Goal: Information Seeking & Learning: Find specific fact

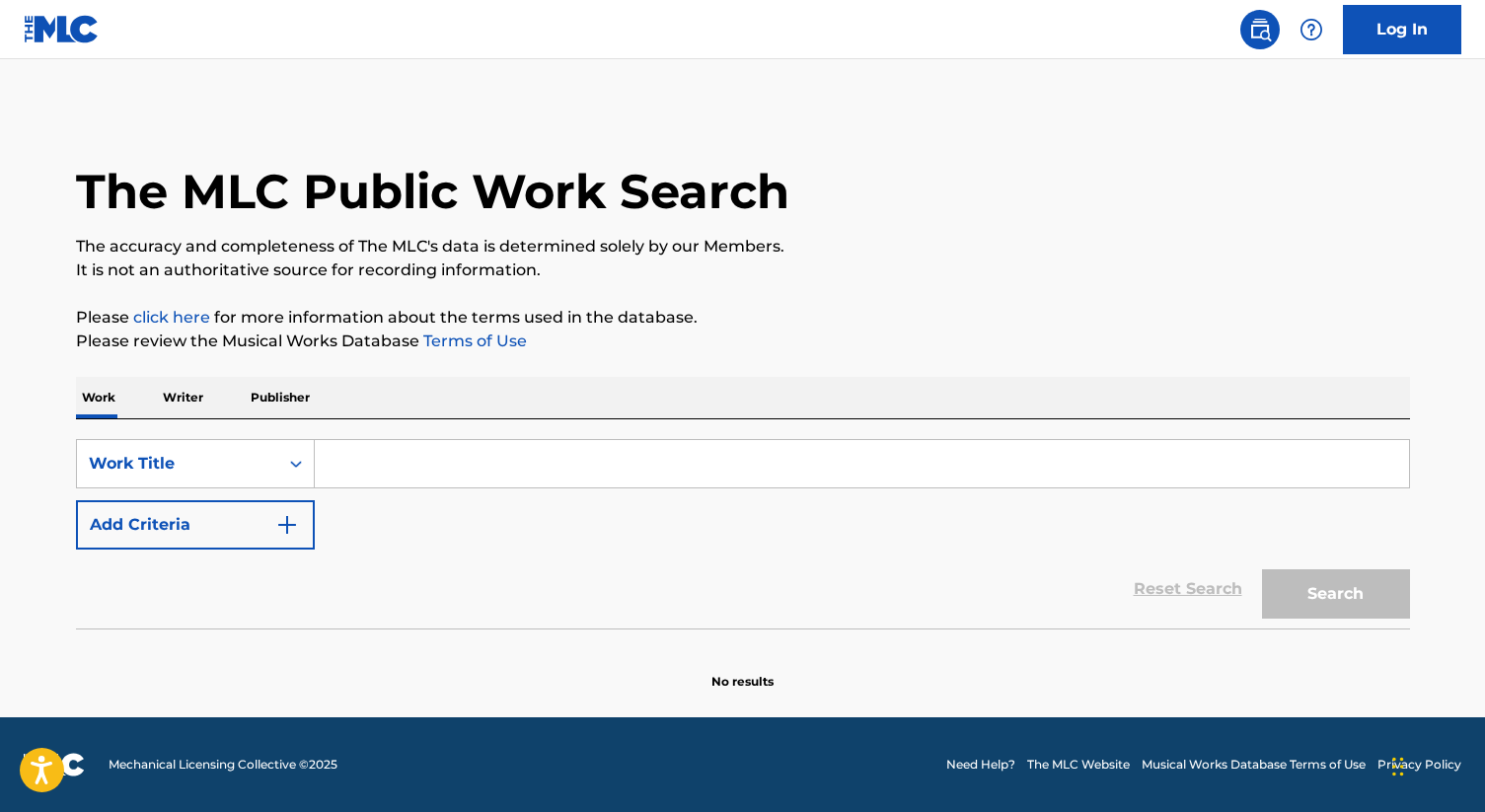
drag, startPoint x: 198, startPoint y: 394, endPoint x: 313, endPoint y: 417, distance: 117.3
click at [199, 393] on p "Writer" at bounding box center [183, 397] width 52 height 41
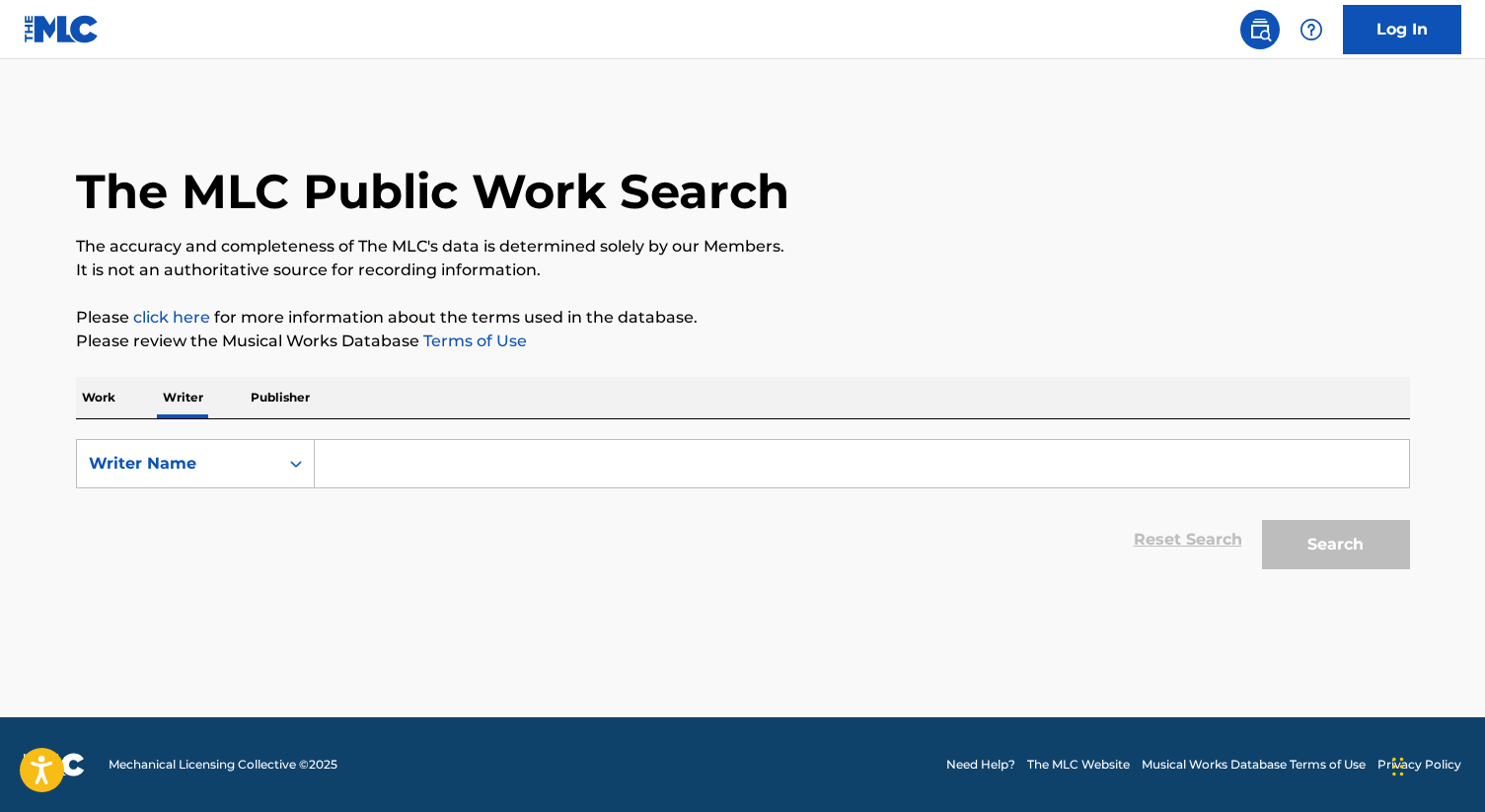
click at [468, 460] on input "Search Form" at bounding box center [863, 463] width 1095 height 47
paste input "[PERSON_NAME]"
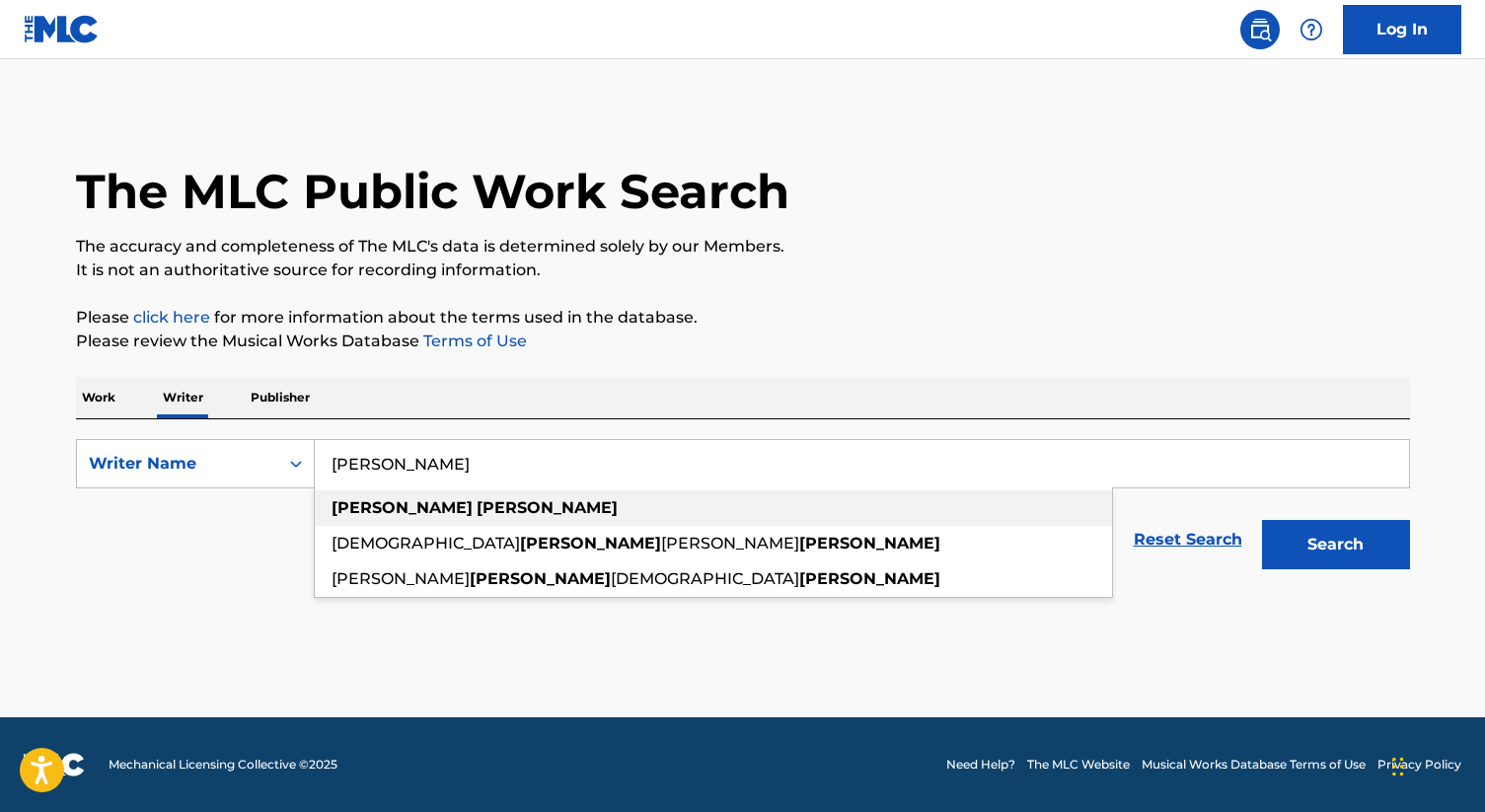
click at [483, 507] on div "[PERSON_NAME]" at bounding box center [713, 508] width 797 height 36
type input "[PERSON_NAME]"
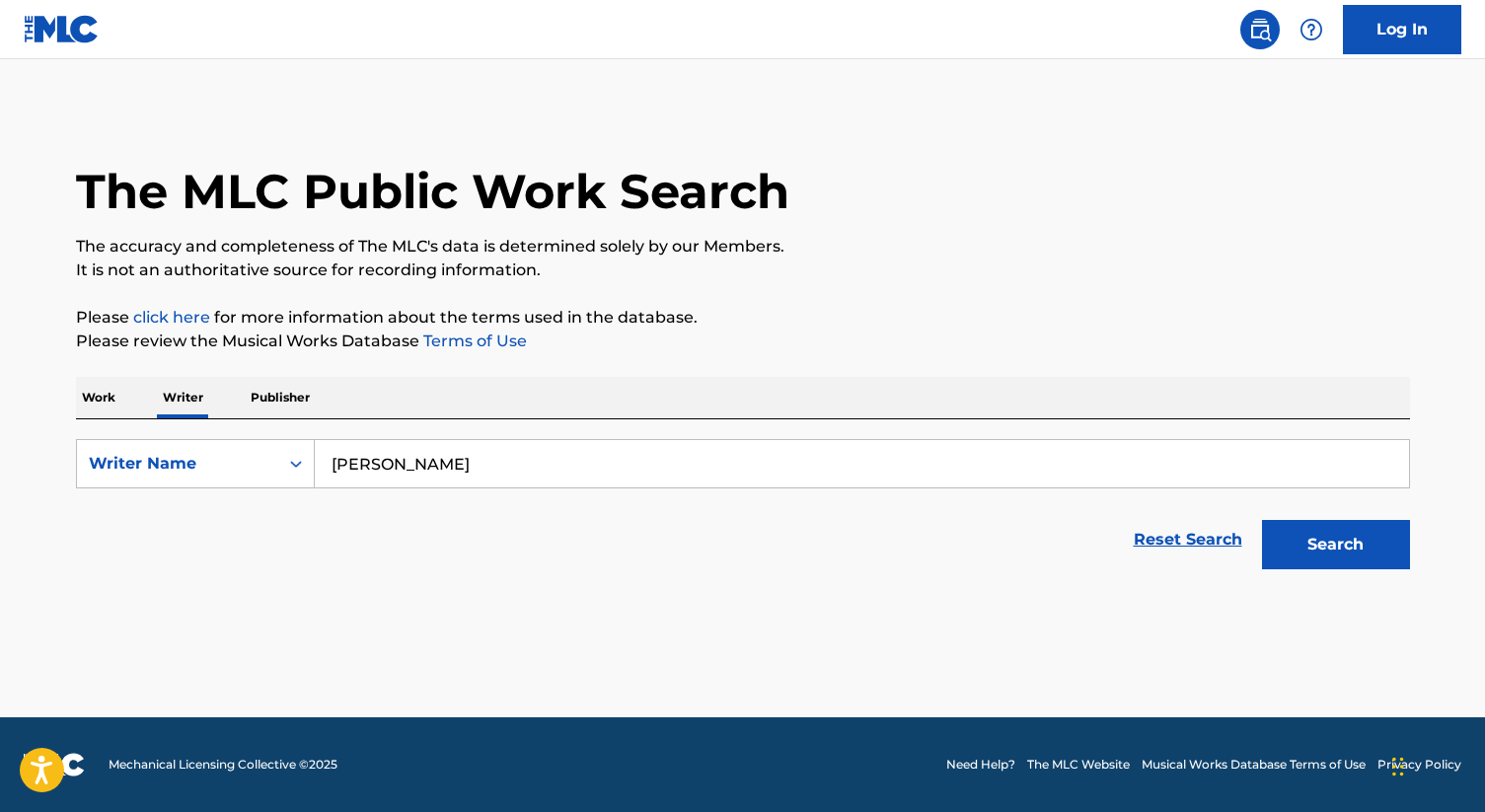
click at [1274, 524] on button "Search" at bounding box center [1336, 544] width 148 height 49
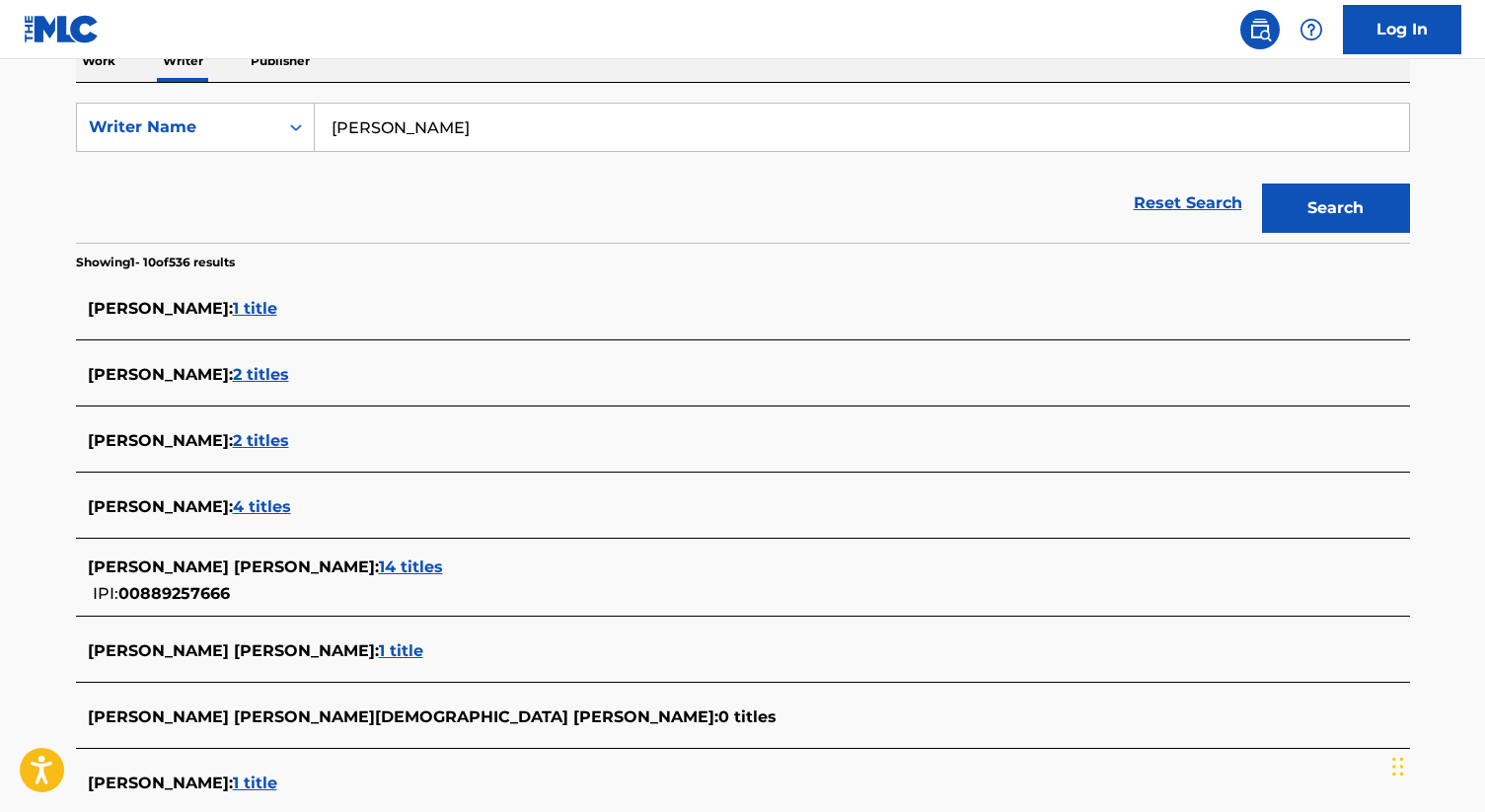
scroll to position [341, 0]
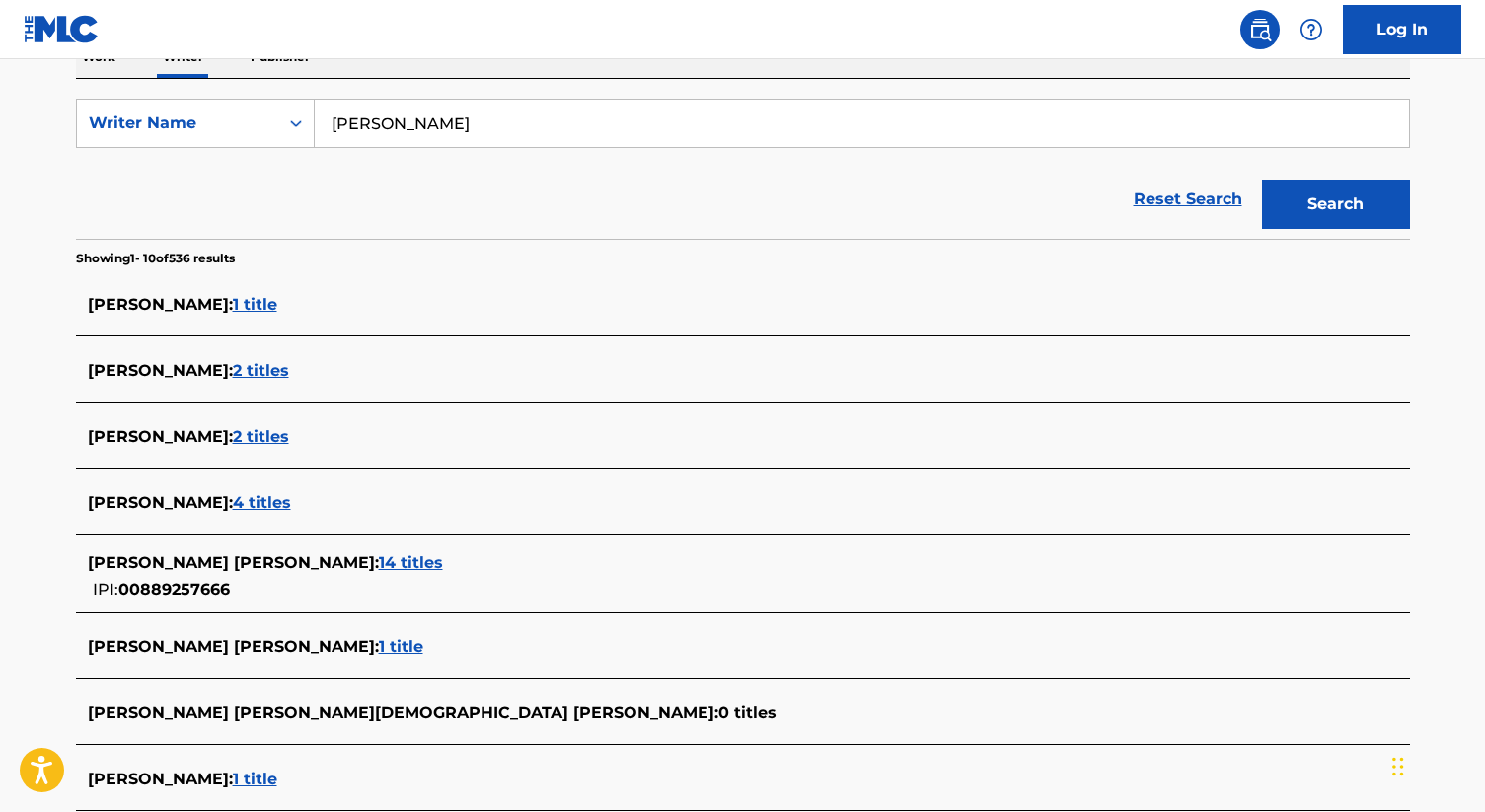
click at [424, 567] on span "14 titles" at bounding box center [410, 562] width 64 height 19
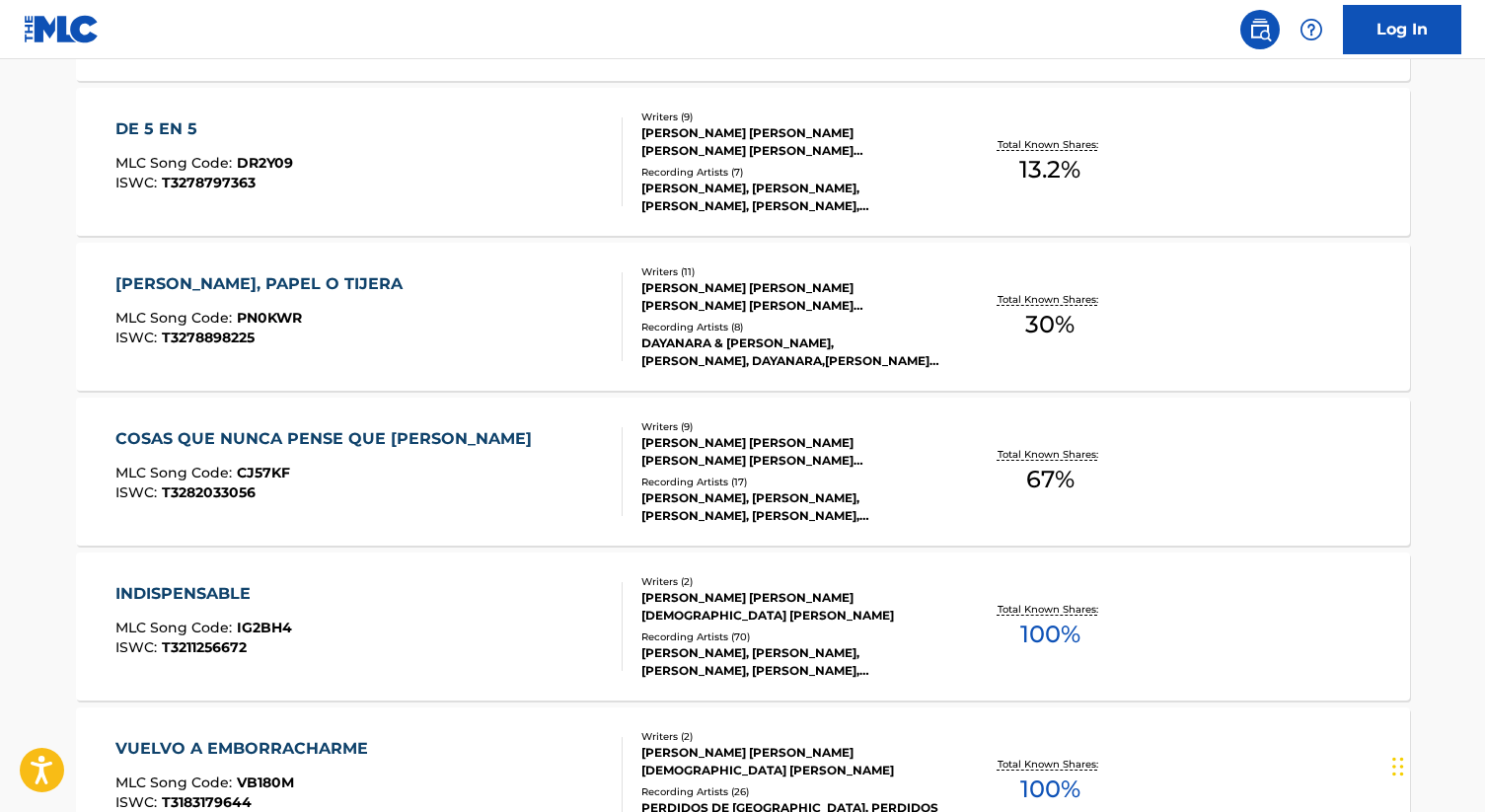
scroll to position [1603, 0]
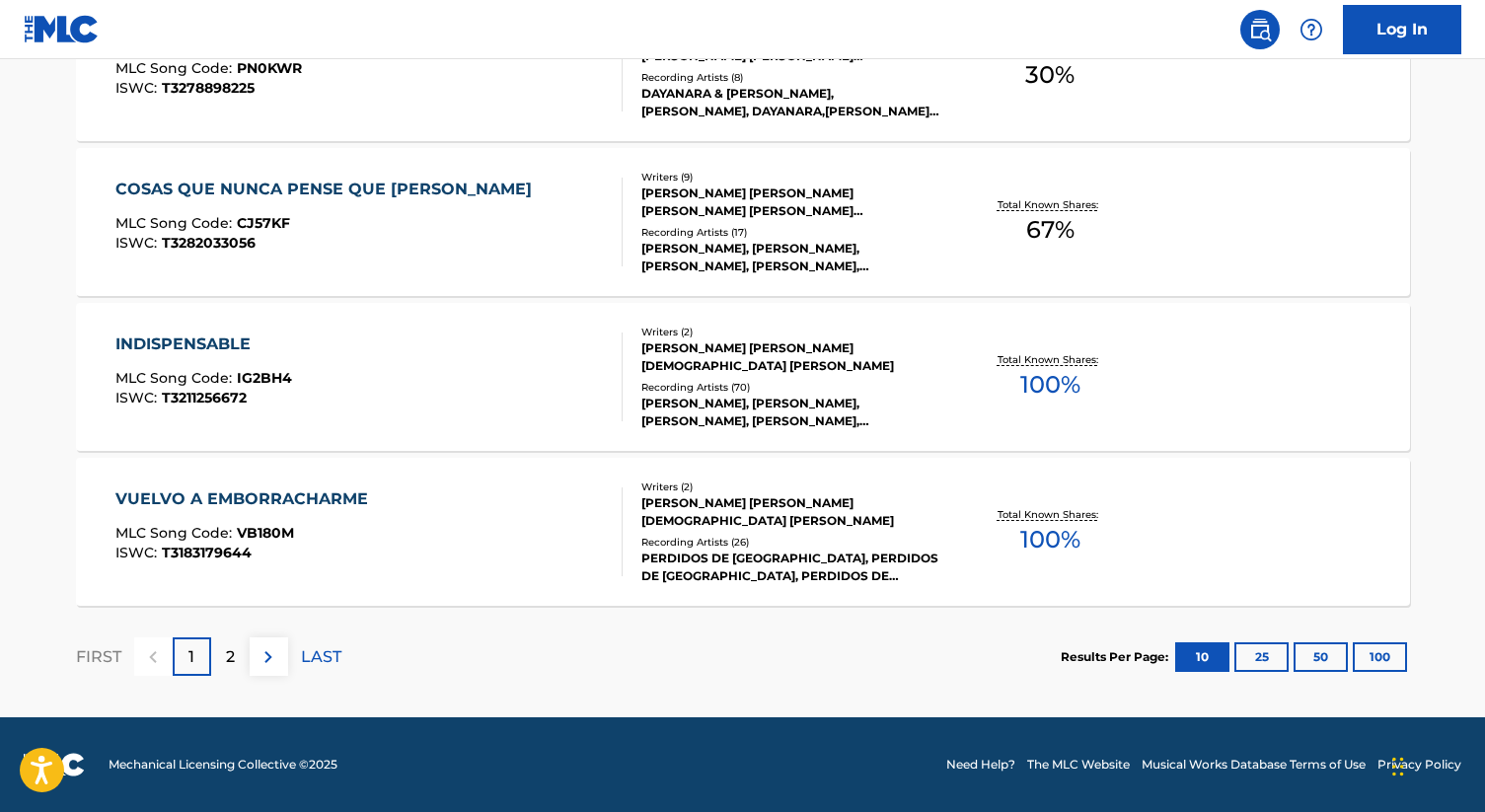
click at [406, 357] on div "INDISPENSABLE MLC Song Code : IG2BH4 ISWC : T3211256672" at bounding box center [369, 377] width 507 height 89
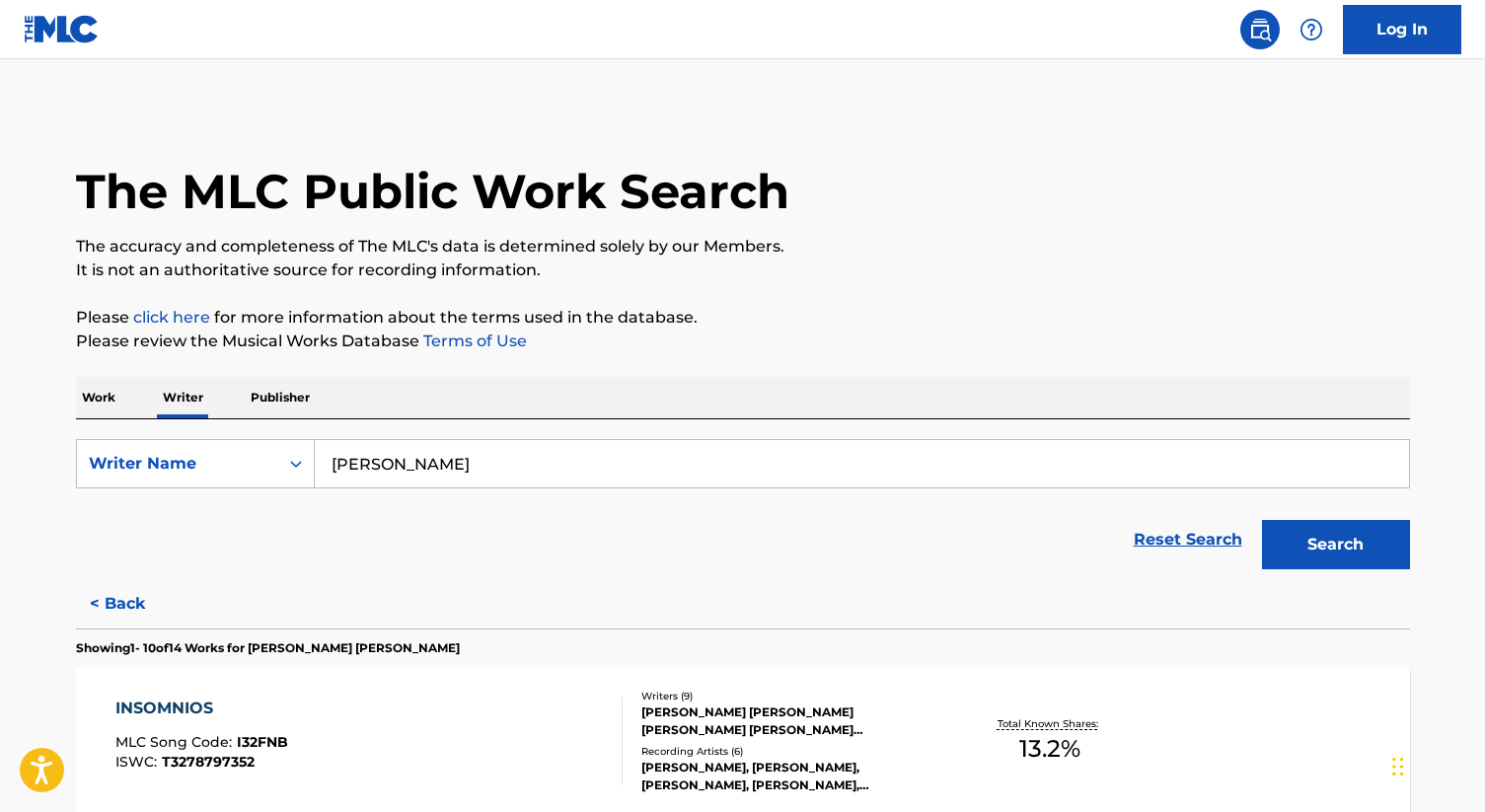
drag, startPoint x: 557, startPoint y: 462, endPoint x: 198, endPoint y: 433, distance: 360.2
click at [198, 433] on div "SearchWithCriteria43c161b0-a873-4dc5-84a9-0c58b8fb0045 Writer Name [PERSON_NAME…" at bounding box center [743, 499] width 1334 height 160
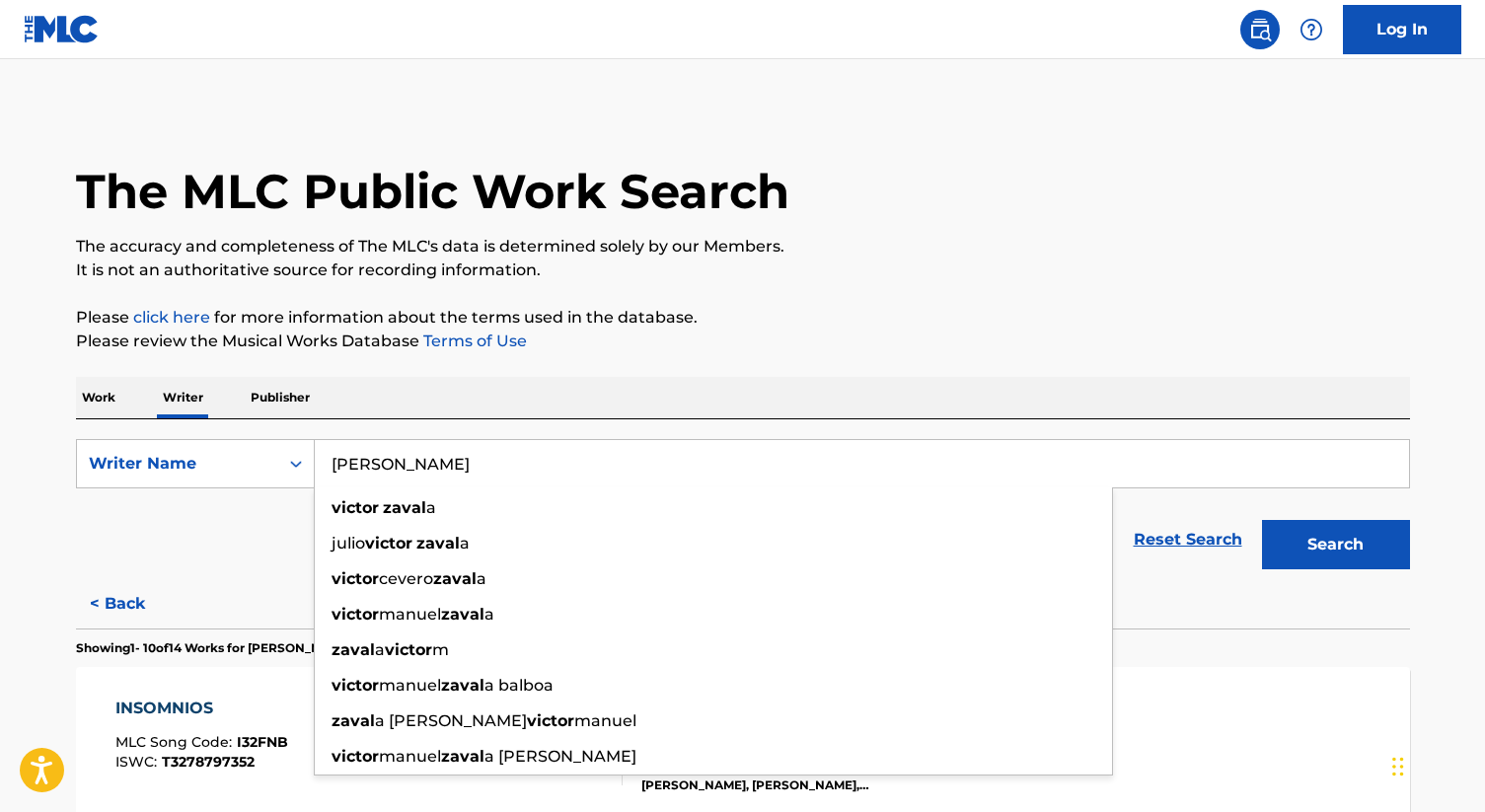
type input "[PERSON_NAME]"
click at [1262, 520] on button "Search" at bounding box center [1336, 544] width 148 height 49
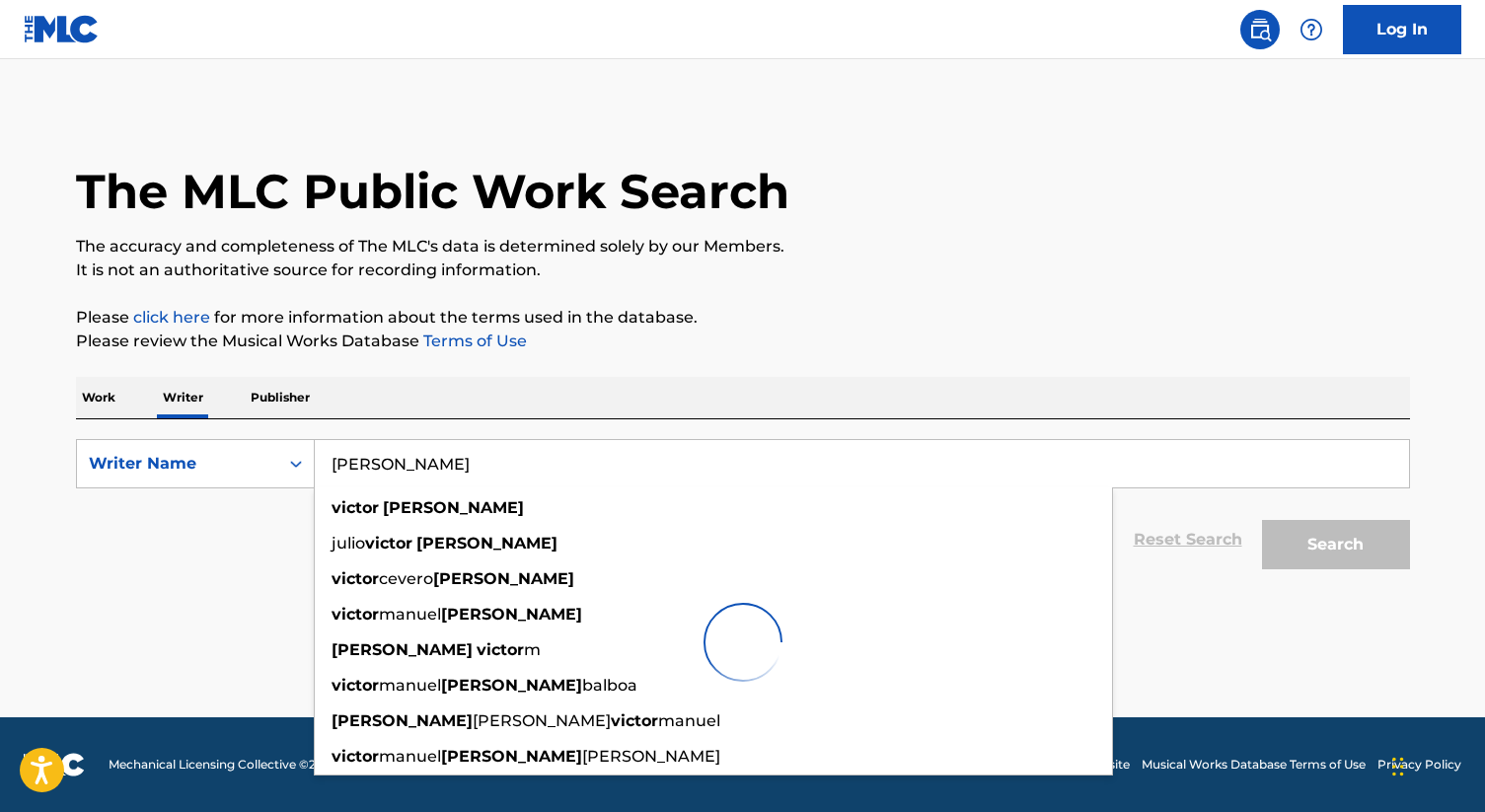
click at [415, 473] on input "[PERSON_NAME]" at bounding box center [863, 463] width 1095 height 47
click at [569, 388] on div "Work Writer Publisher" at bounding box center [743, 397] width 1334 height 41
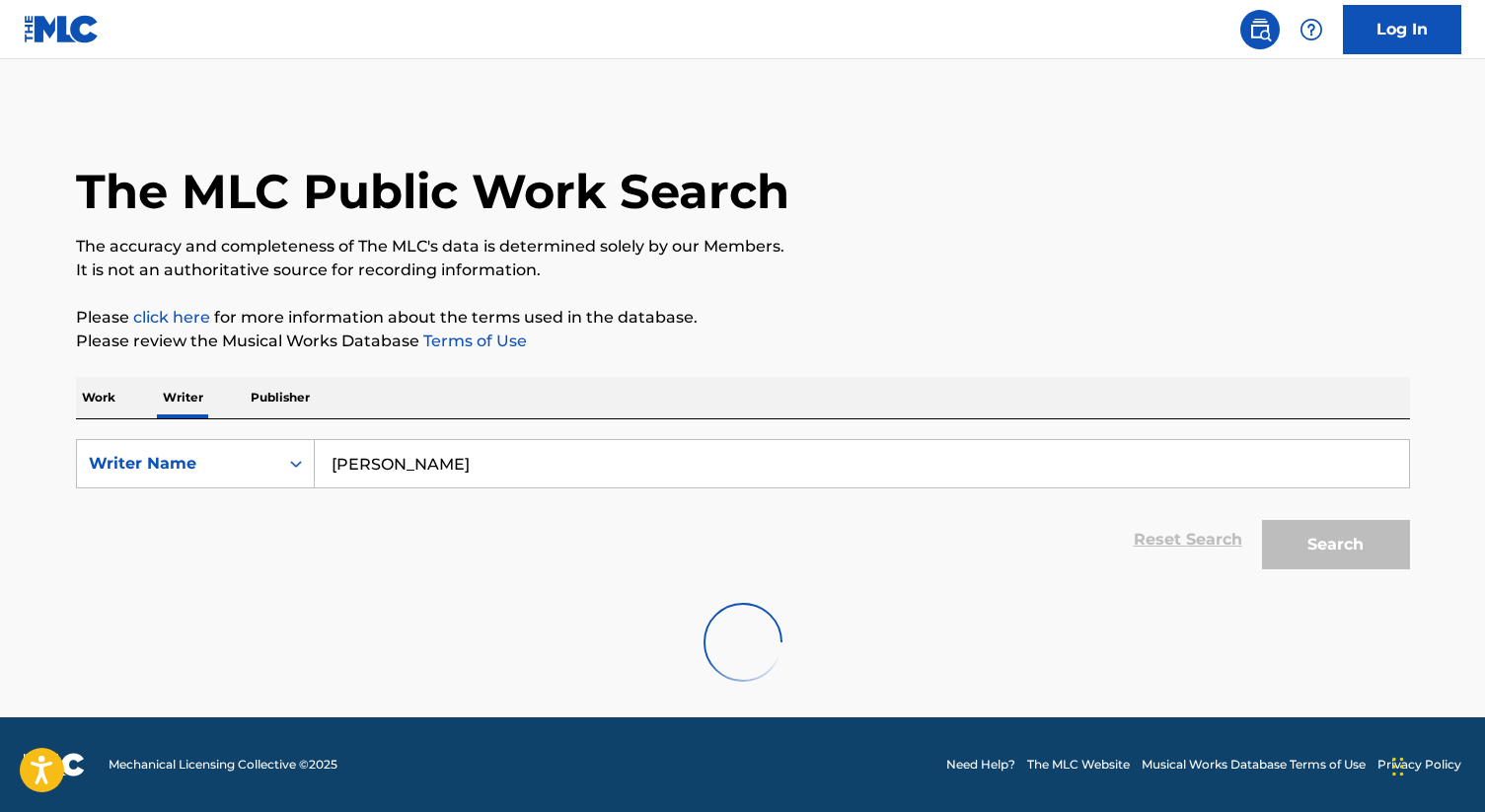
click at [831, 457] on input "[PERSON_NAME]" at bounding box center [863, 463] width 1095 height 47
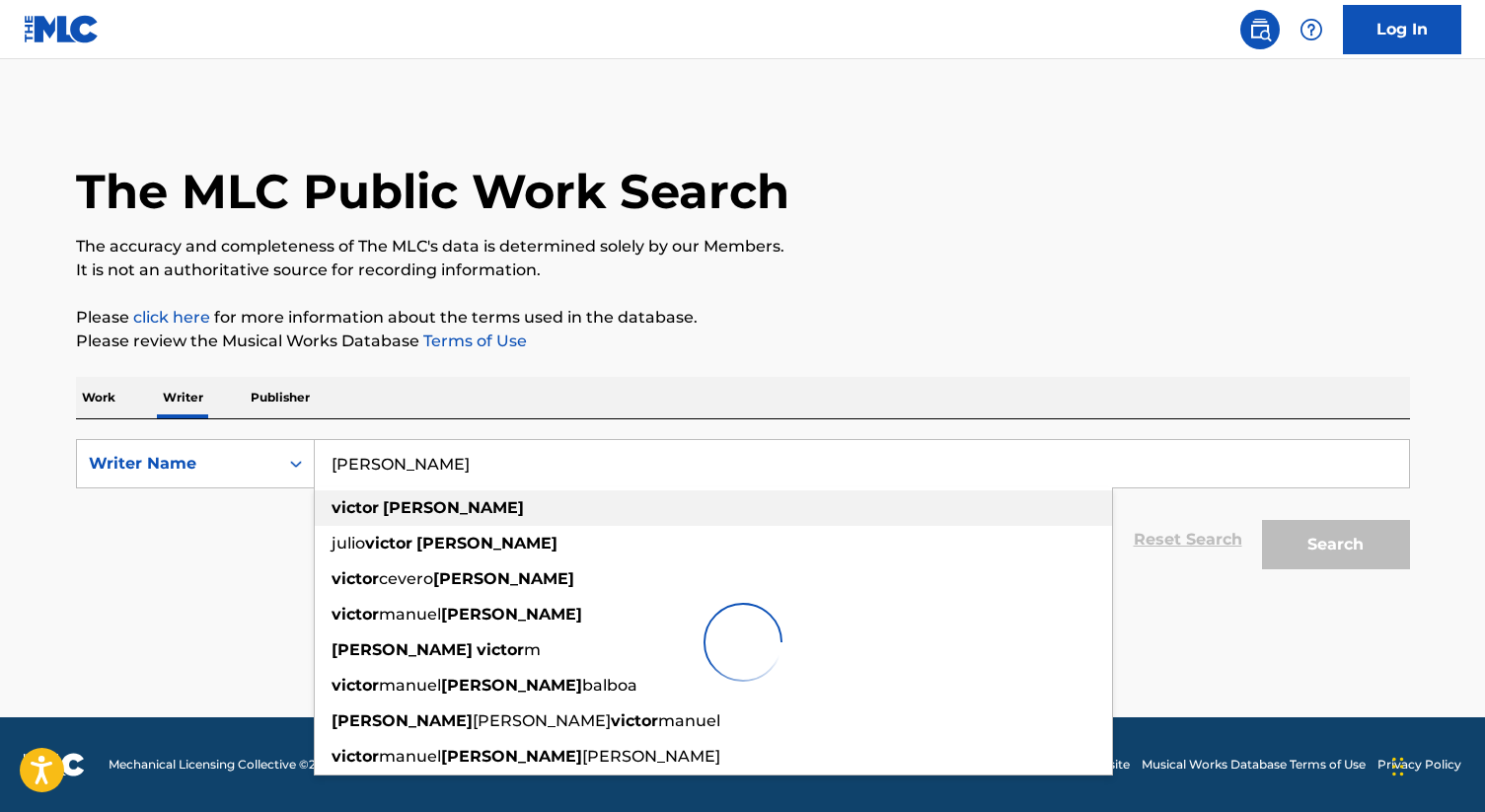
click at [427, 507] on strong "[PERSON_NAME]" at bounding box center [453, 507] width 141 height 19
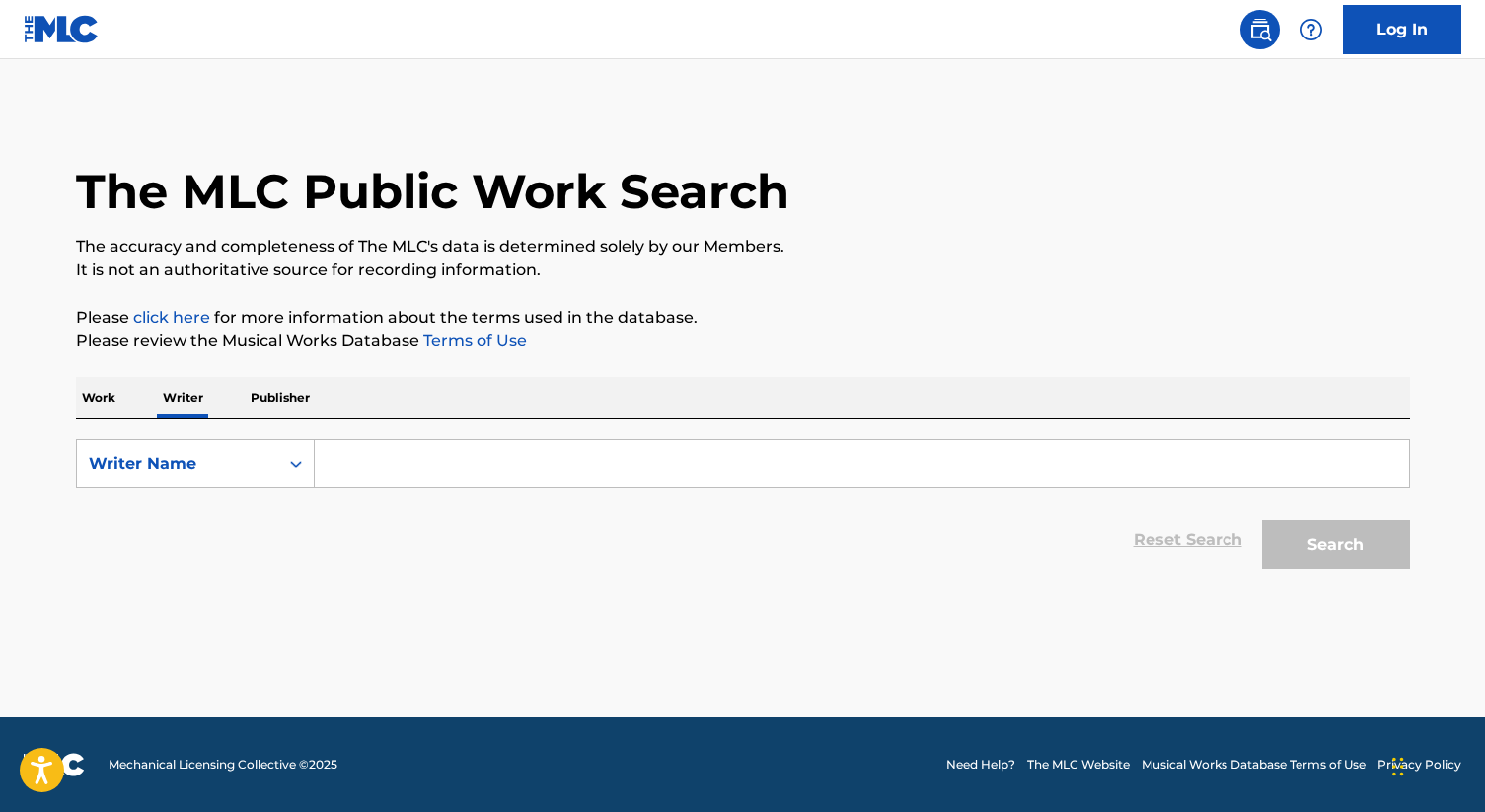
click at [371, 455] on input "Search Form" at bounding box center [863, 463] width 1095 height 47
paste input "Victor Zavala"
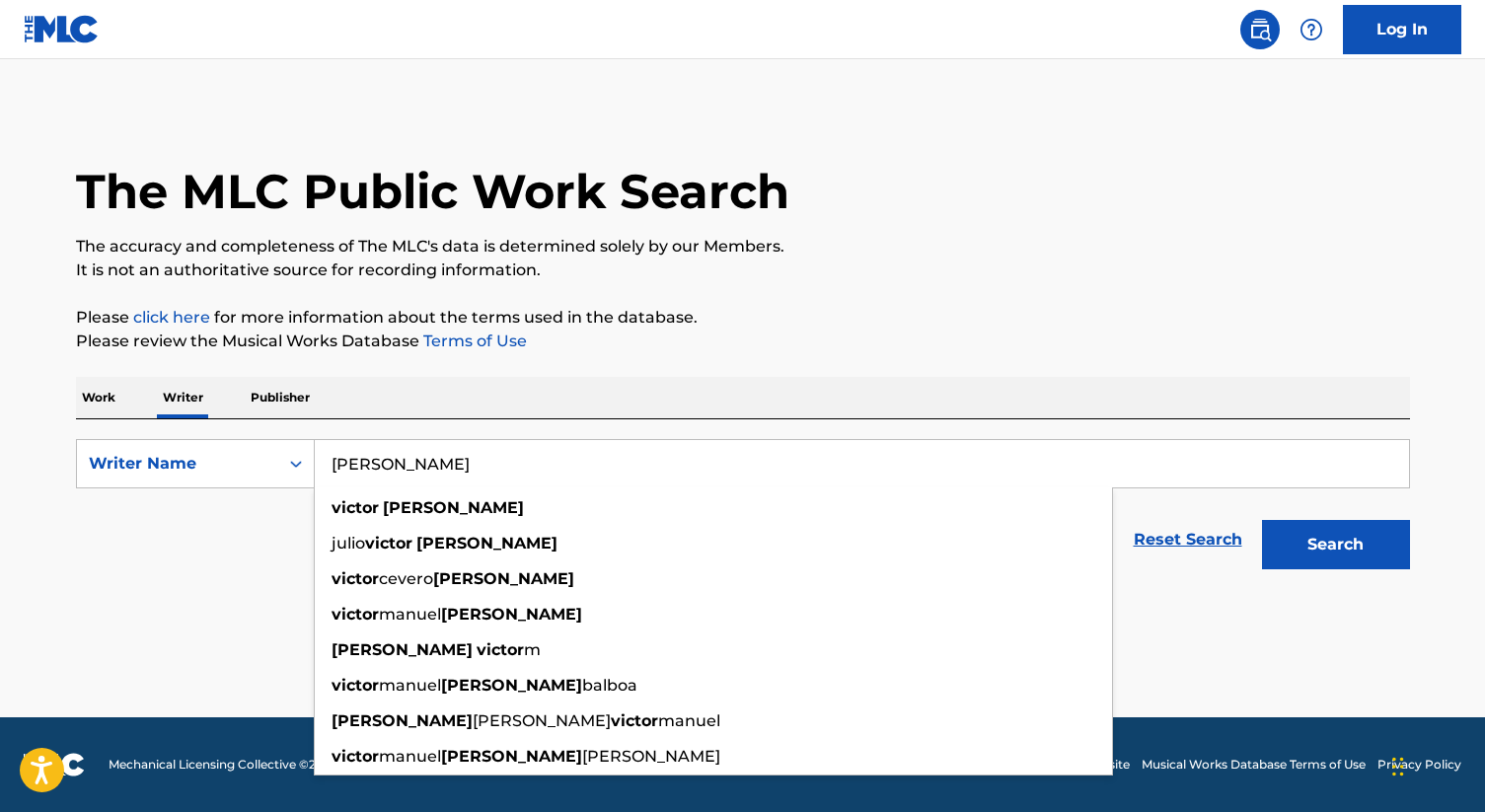
type input "Victor Zavala"
click at [1262, 520] on button "Search" at bounding box center [1336, 544] width 148 height 49
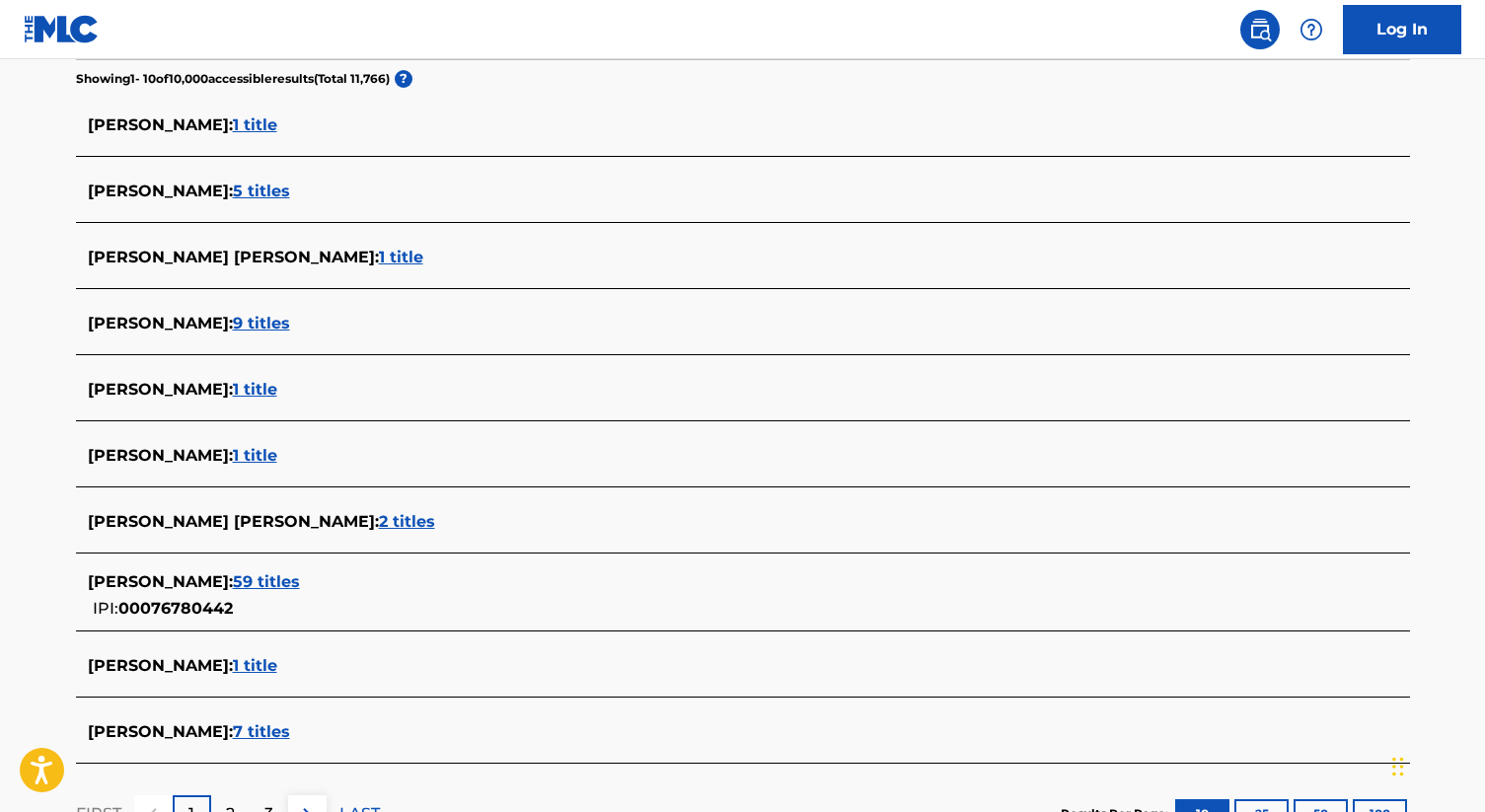
scroll to position [545, 0]
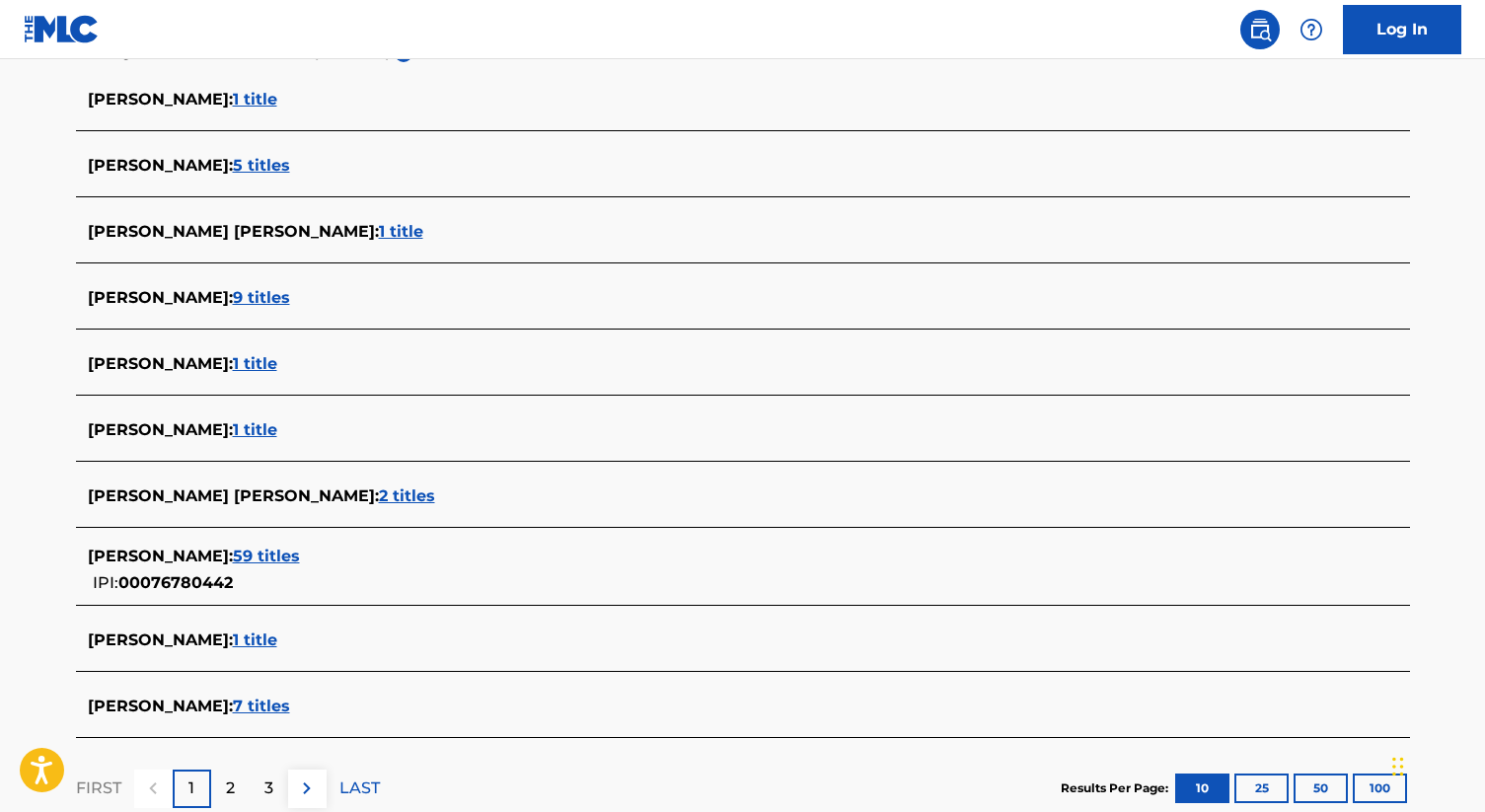
click at [300, 559] on span "59 titles" at bounding box center [267, 555] width 67 height 19
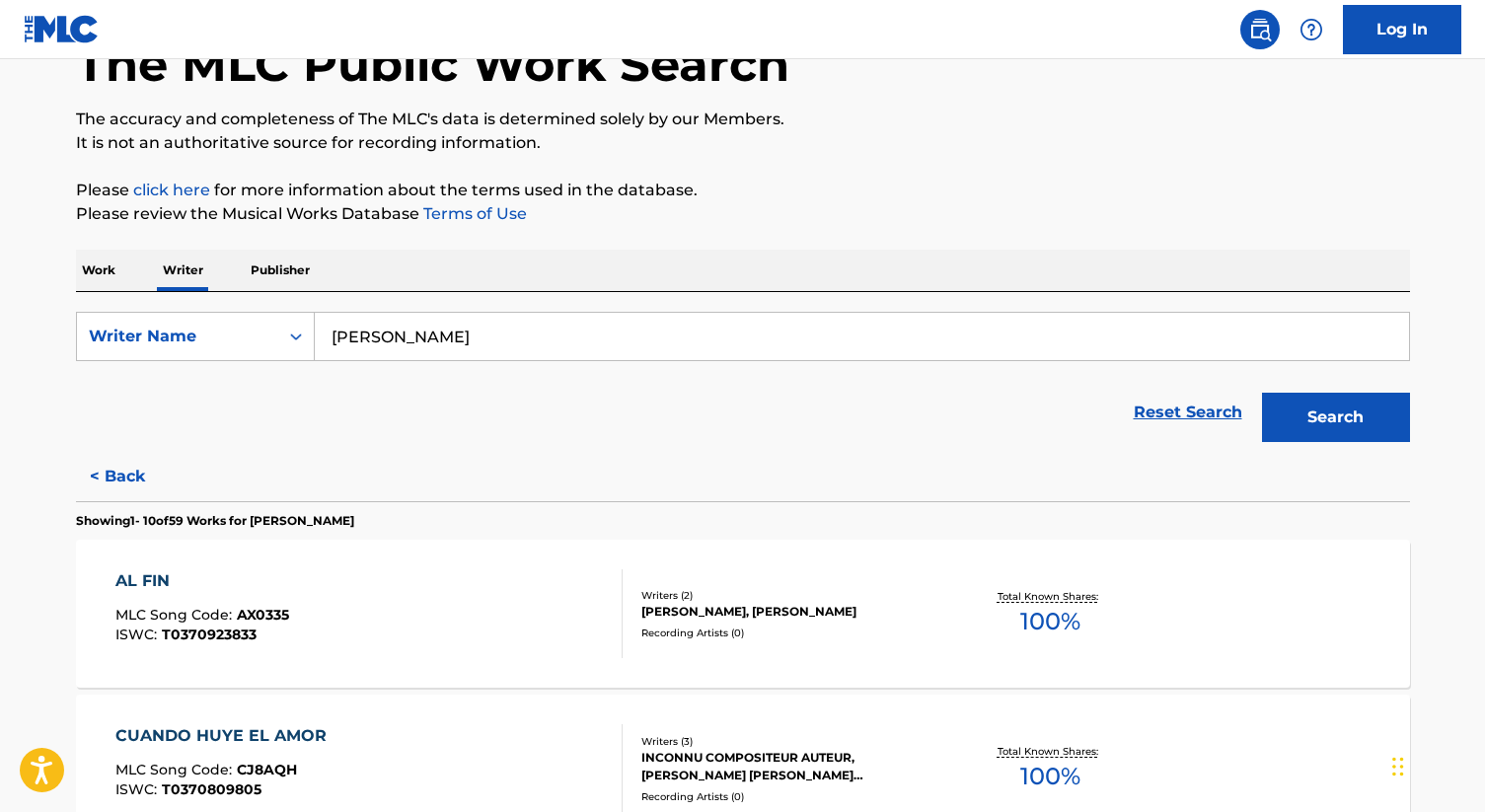
scroll to position [0, 0]
